Goal: Information Seeking & Learning: Learn about a topic

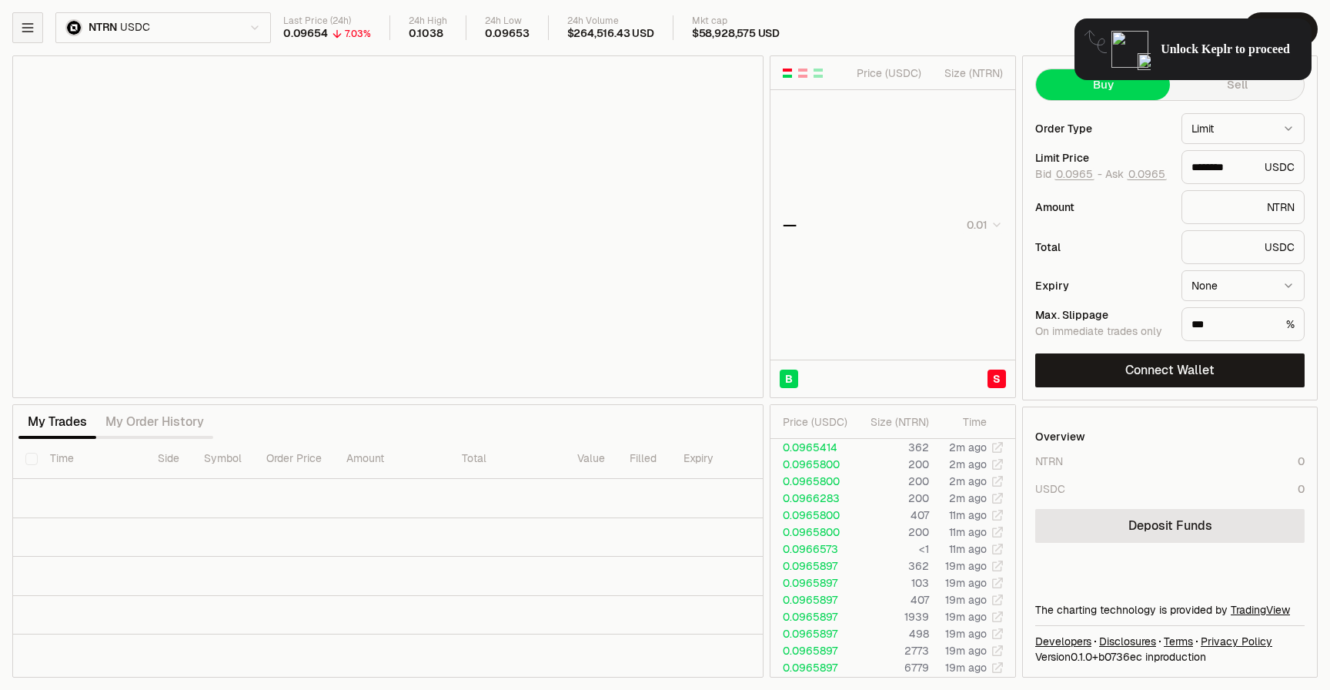
click at [32, 31] on icon "button" at bounding box center [27, 28] width 10 height 8
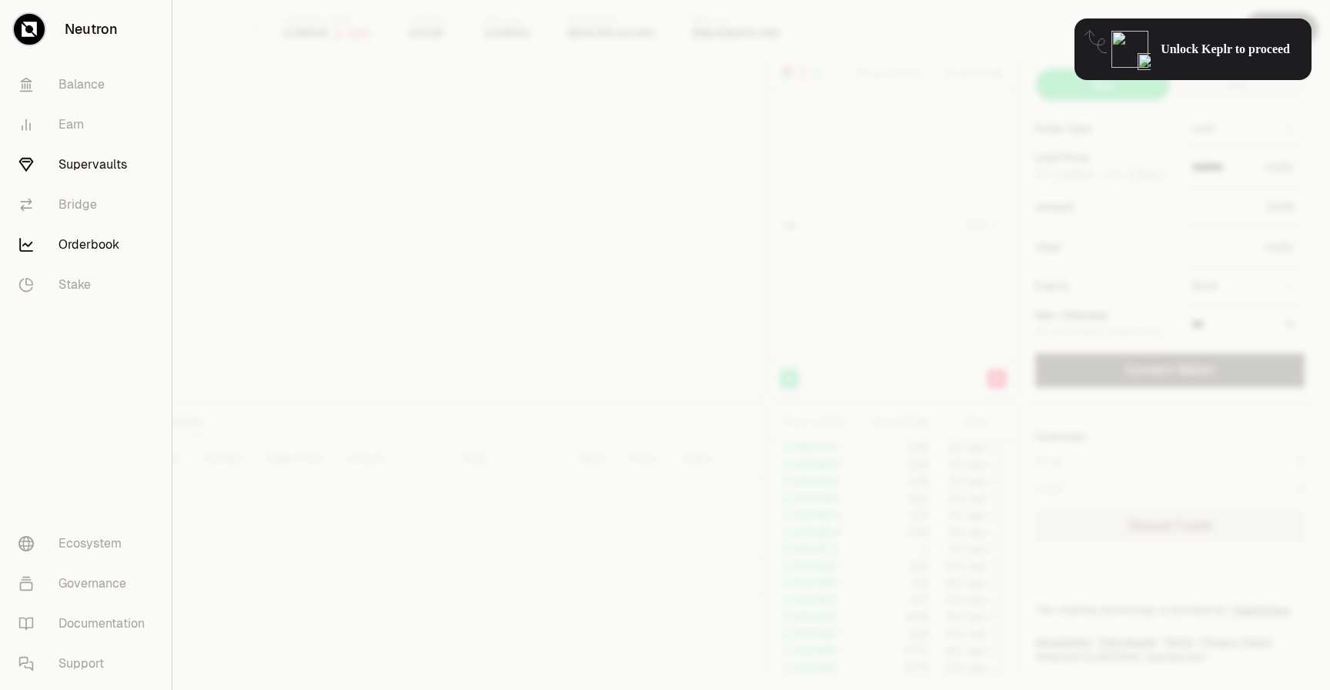
click at [51, 155] on link "Supervaults" at bounding box center [85, 165] width 159 height 40
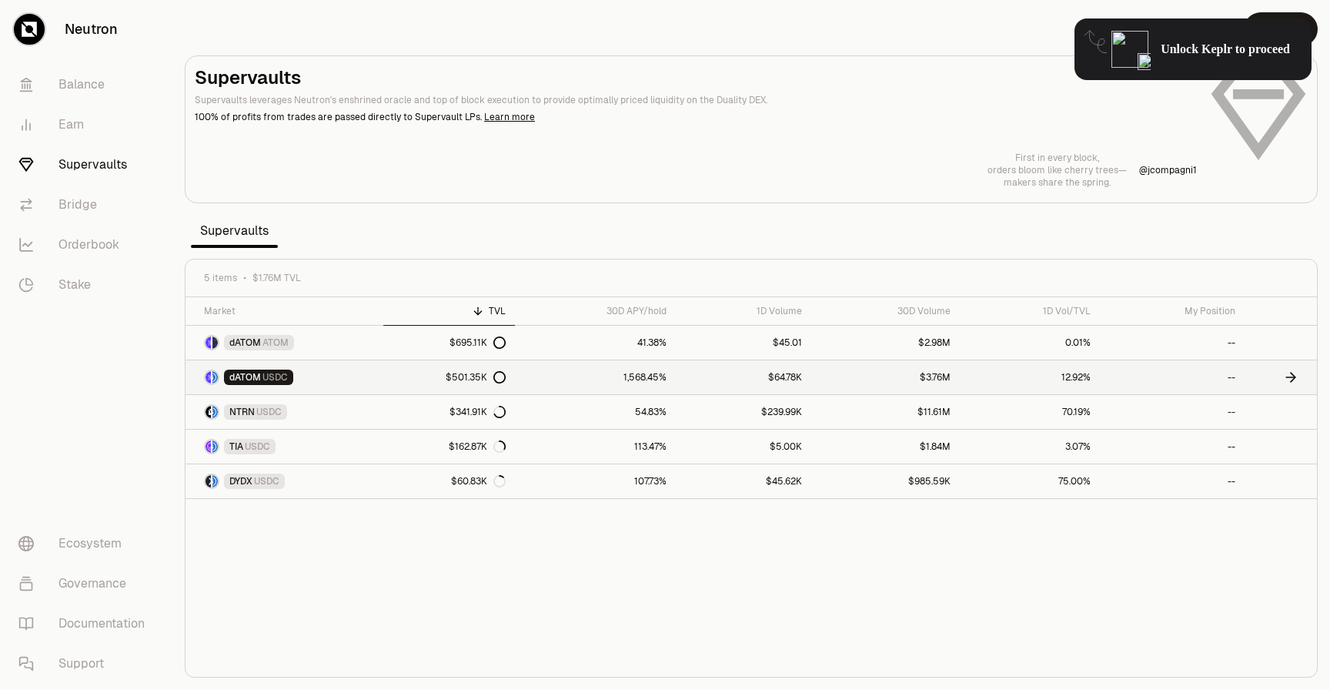
click at [473, 375] on div "$501.35K" at bounding box center [476, 377] width 60 height 12
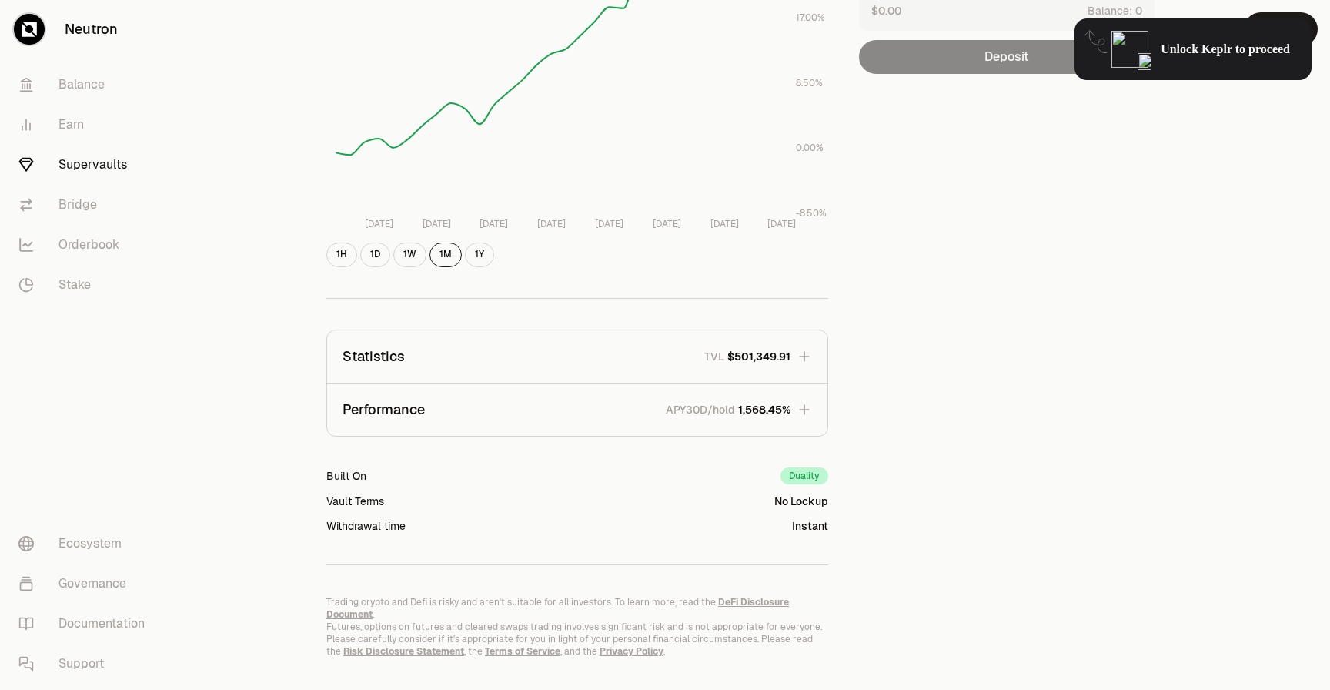
scroll to position [294, 0]
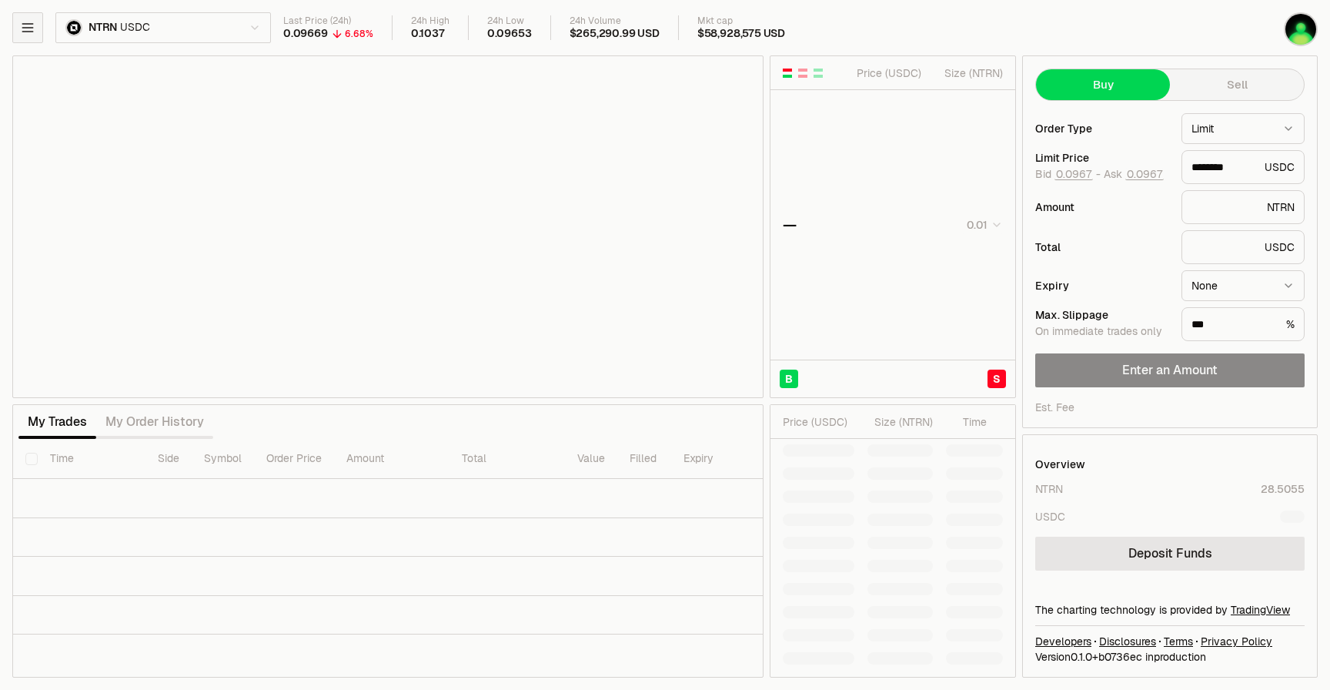
click at [28, 24] on icon "button" at bounding box center [27, 28] width 10 height 8
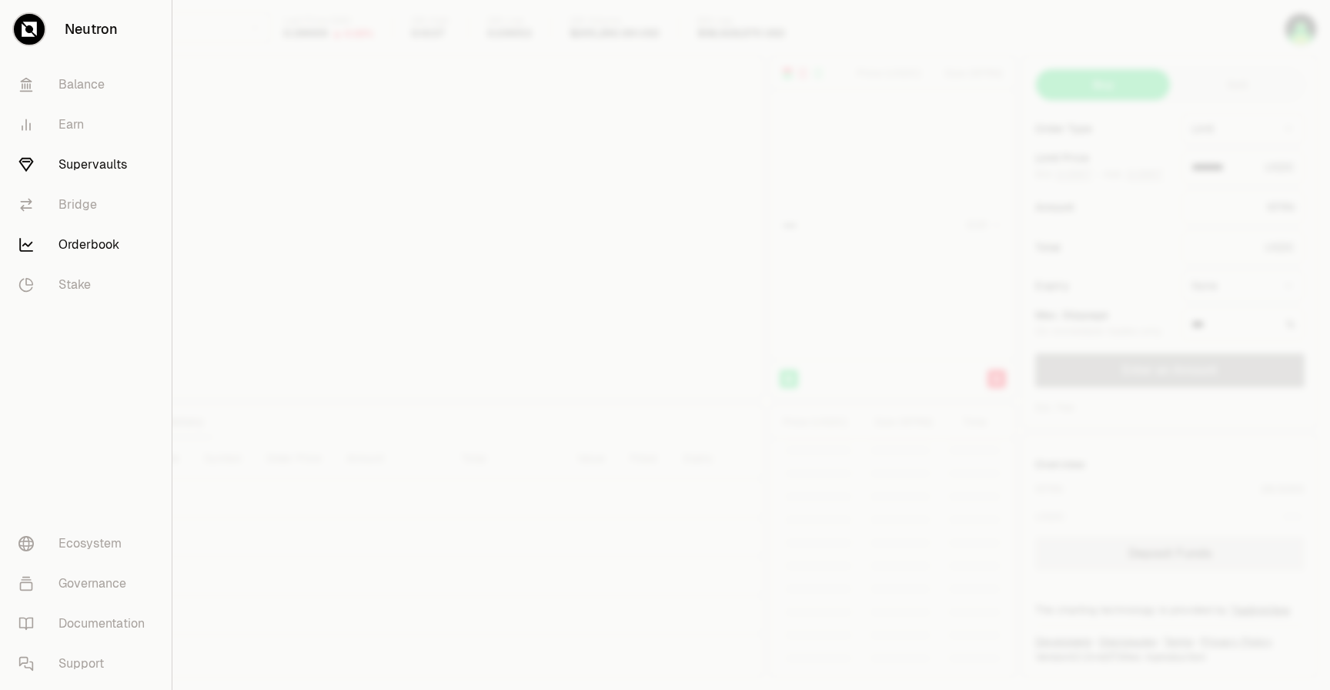
click at [81, 172] on link "Supervaults" at bounding box center [85, 165] width 159 height 40
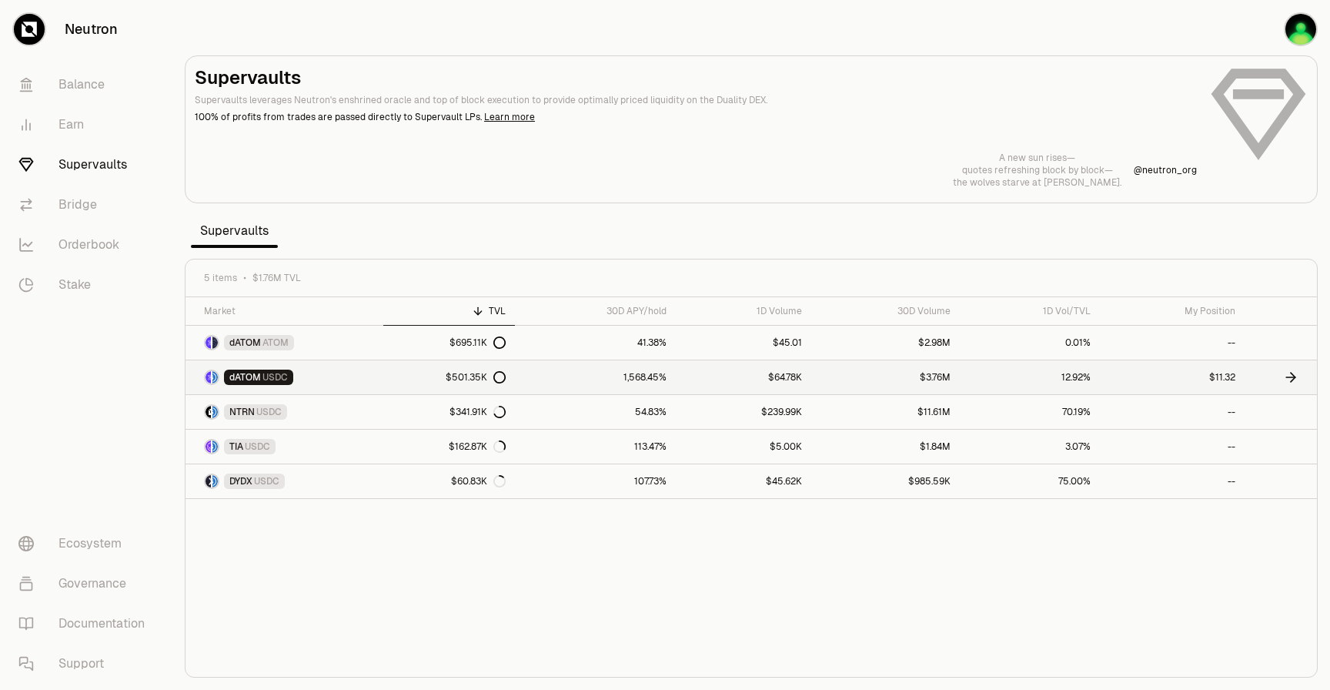
click at [1209, 376] on link "$11.32" at bounding box center [1172, 377] width 145 height 34
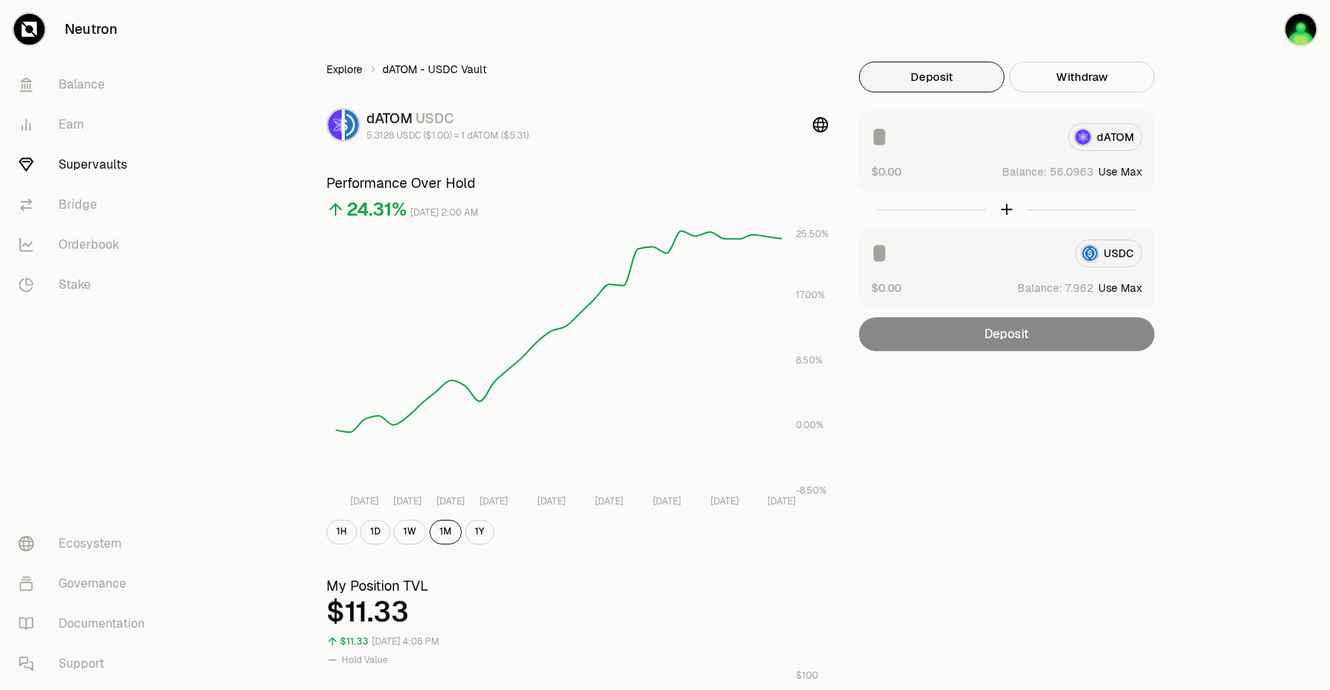
click at [360, 67] on link "Explore" at bounding box center [344, 69] width 36 height 15
